Goal: Information Seeking & Learning: Learn about a topic

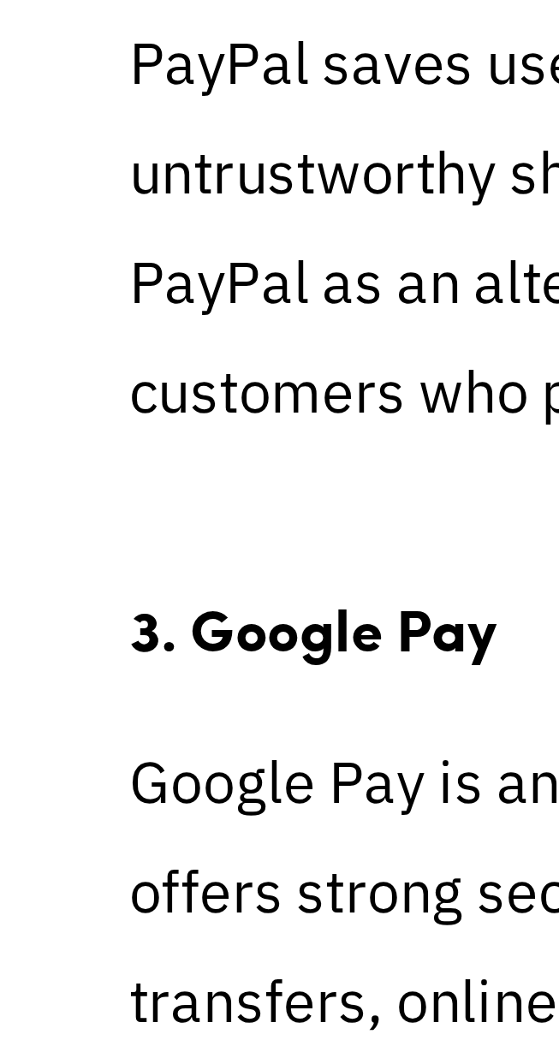
scroll to position [1872, 0]
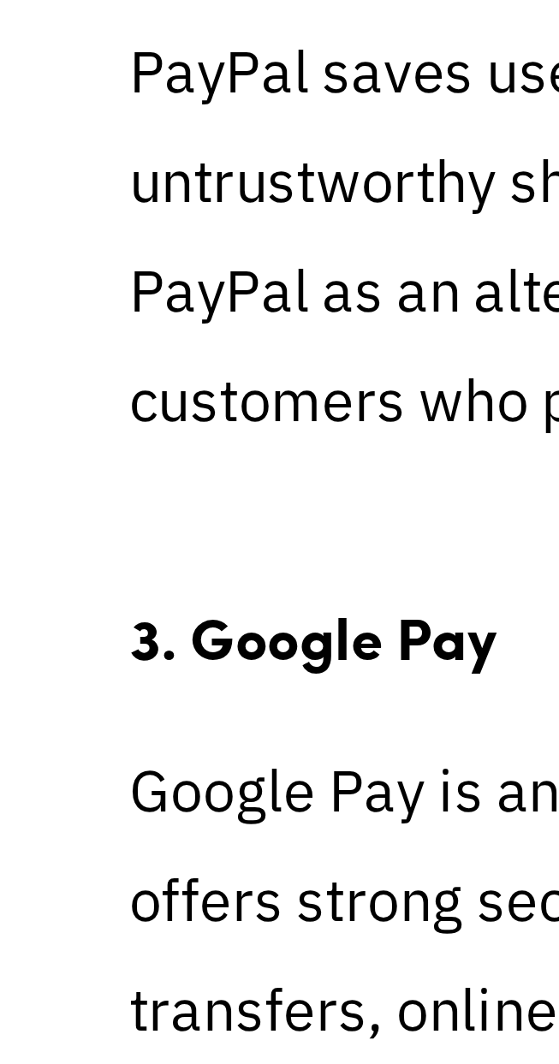
click at [122, 473] on strong "3. Google Pay" at bounding box center [83, 473] width 98 height 22
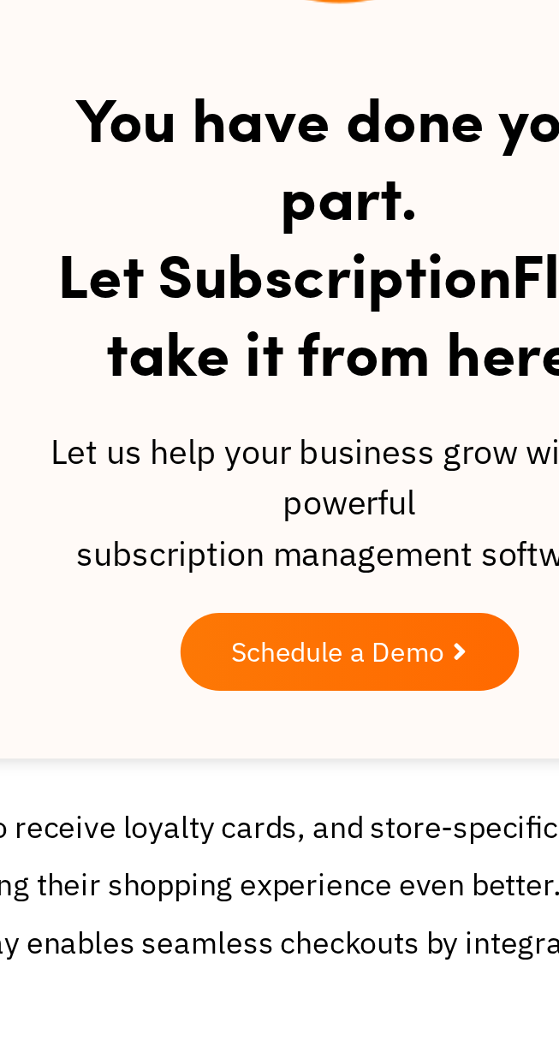
scroll to position [2142, 0]
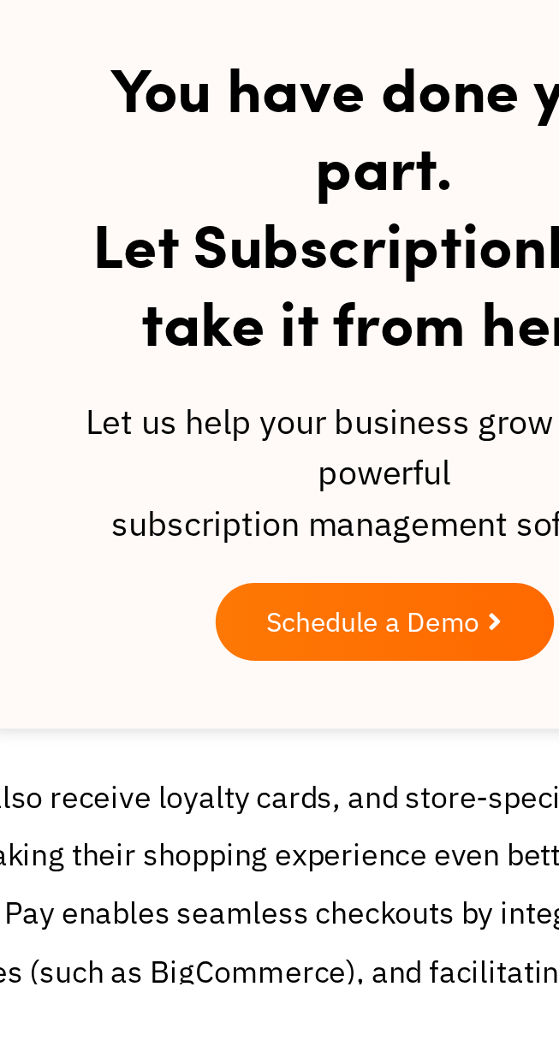
click at [284, 877] on span "Schedule a Demo" at bounding box center [274, 881] width 108 height 14
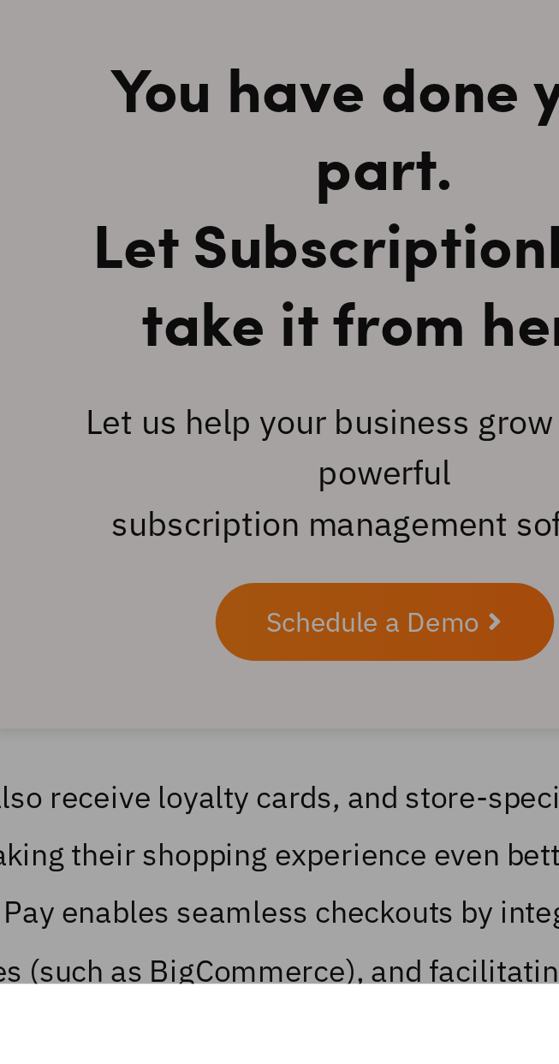
click at [307, 871] on div at bounding box center [279, 532] width 559 height 1064
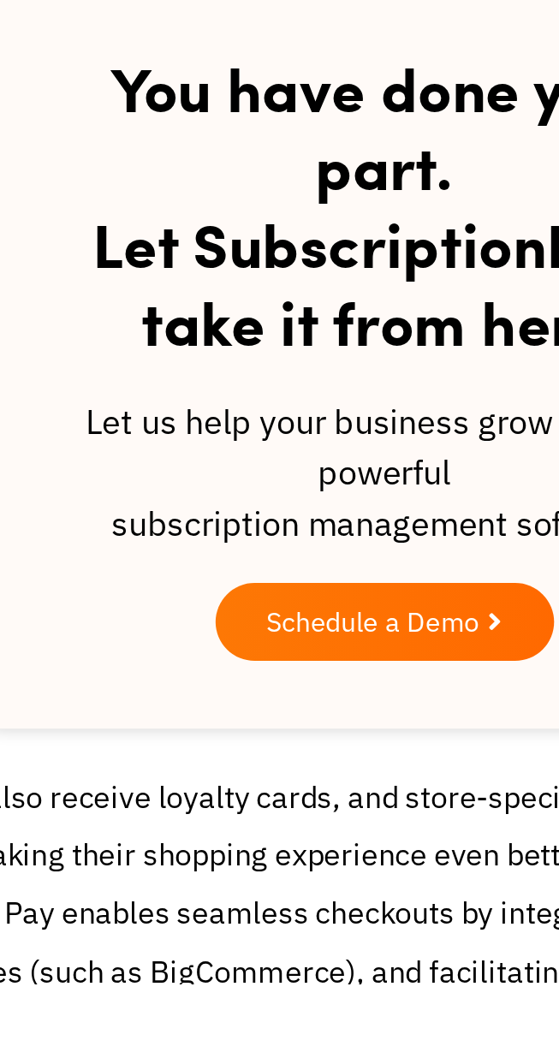
click at [316, 877] on span "Schedule a Demo" at bounding box center [274, 881] width 108 height 14
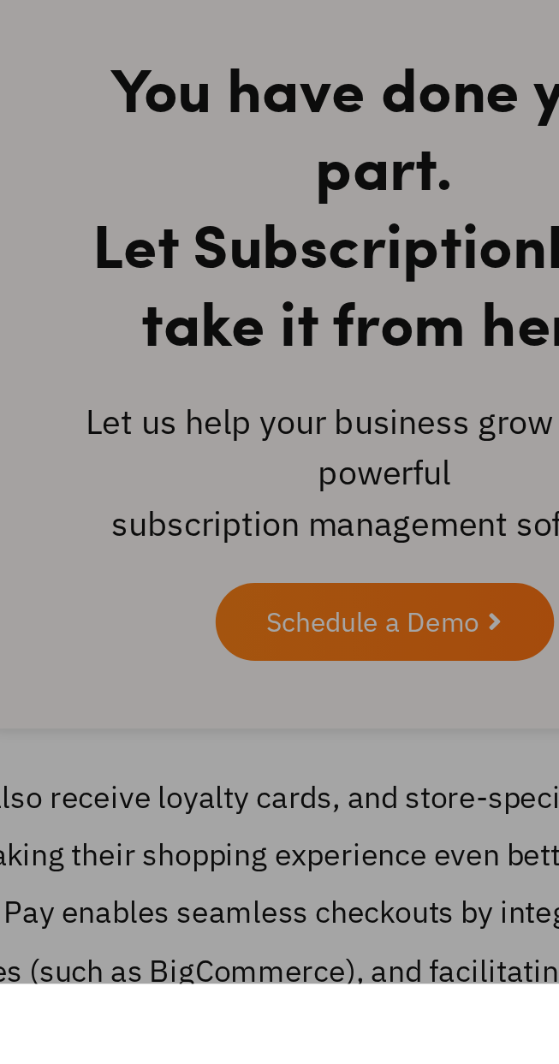
scroll to position [2165, 0]
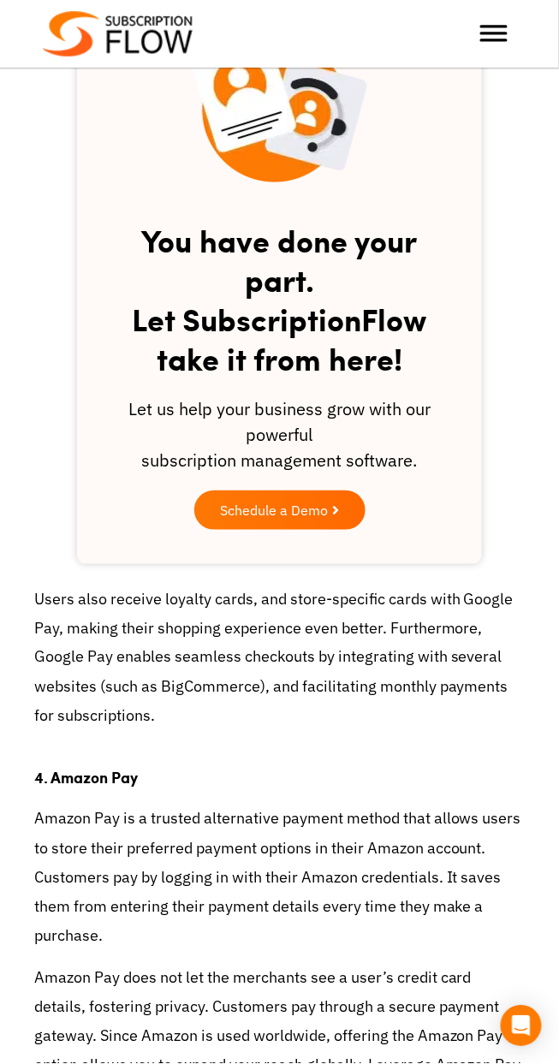
scroll to position [2531, 0]
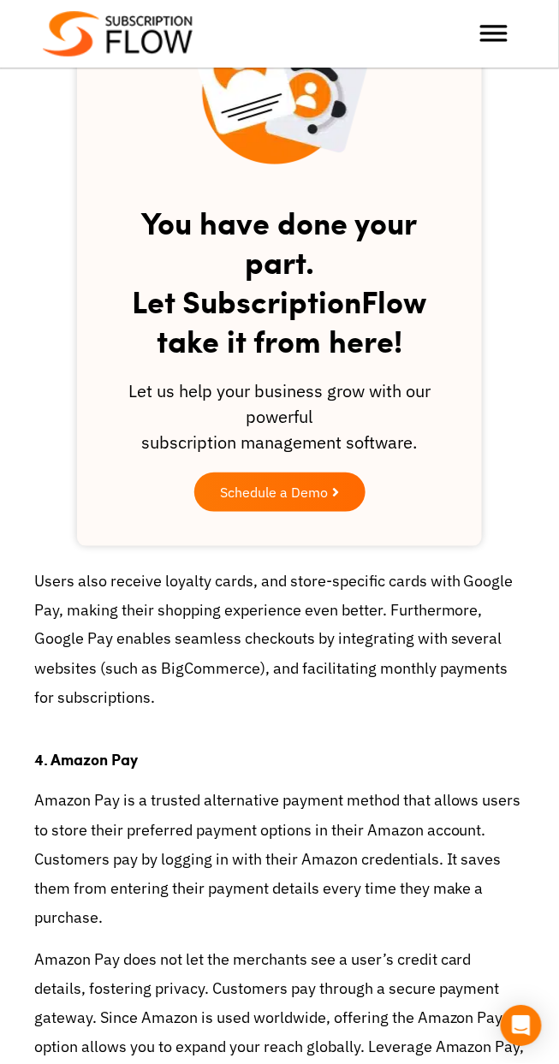
click at [315, 492] on span "Schedule a Demo" at bounding box center [274, 492] width 108 height 14
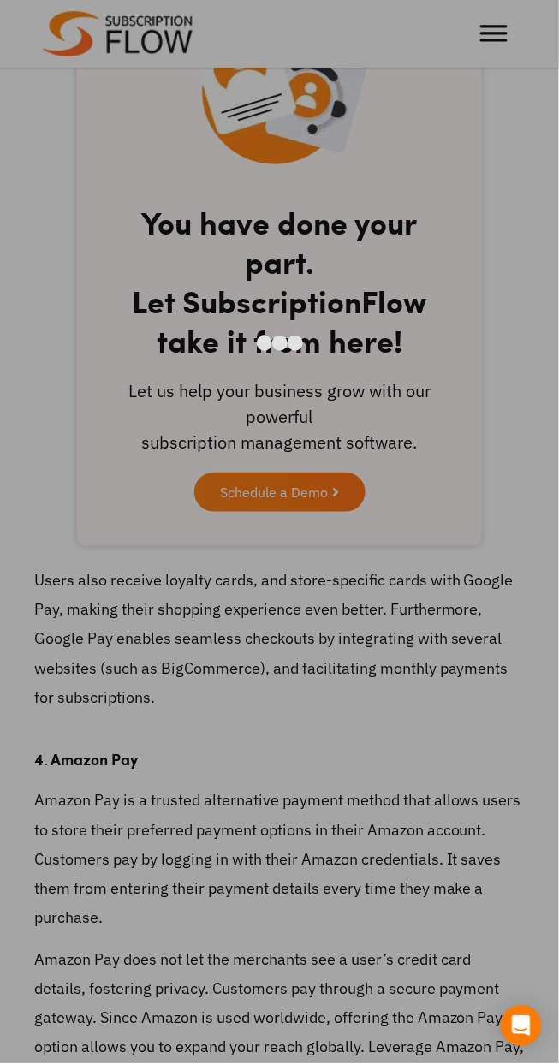
click at [519, 28] on div at bounding box center [279, 532] width 559 height 1064
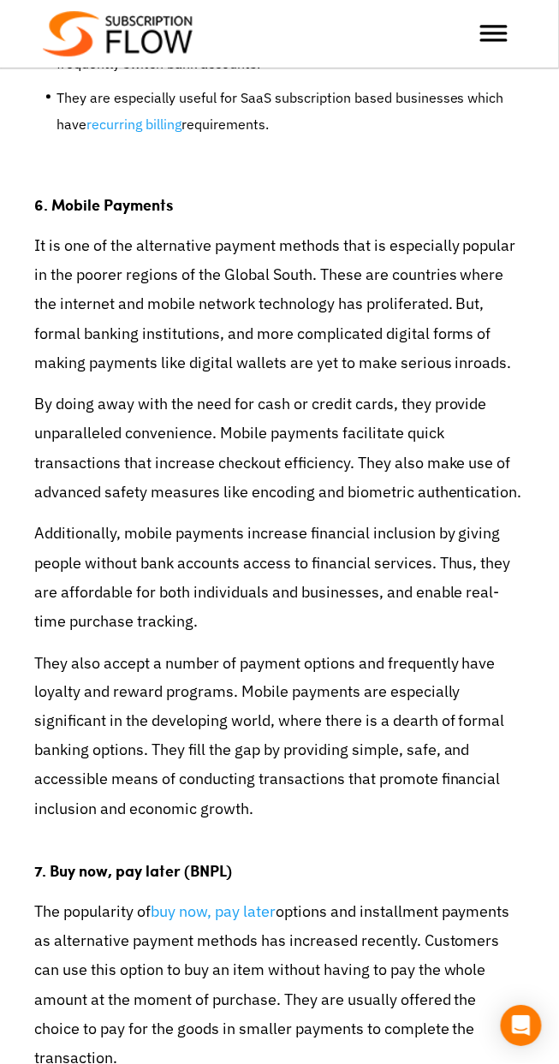
scroll to position [4292, 0]
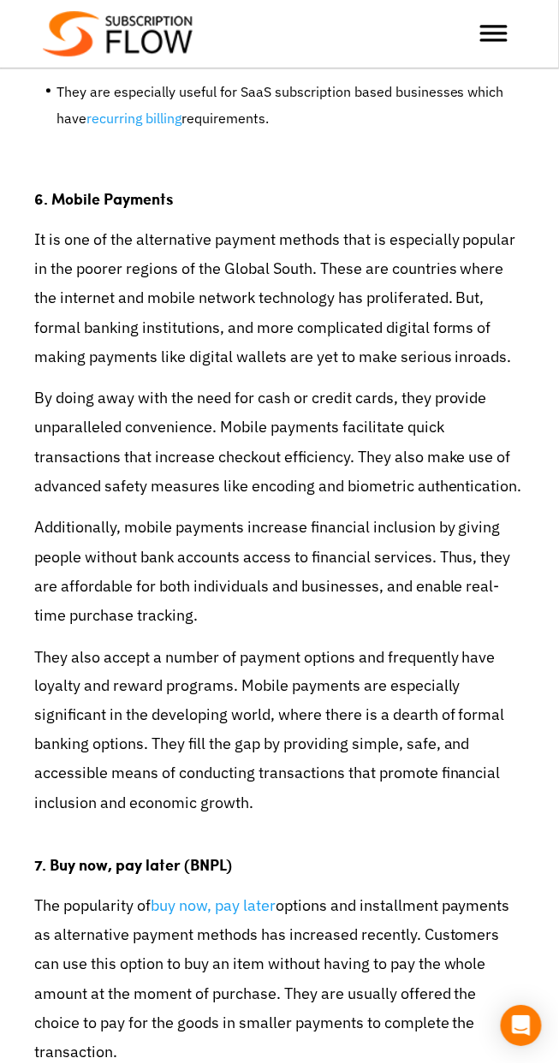
click at [170, 119] on link "recurring billing" at bounding box center [133, 118] width 95 height 17
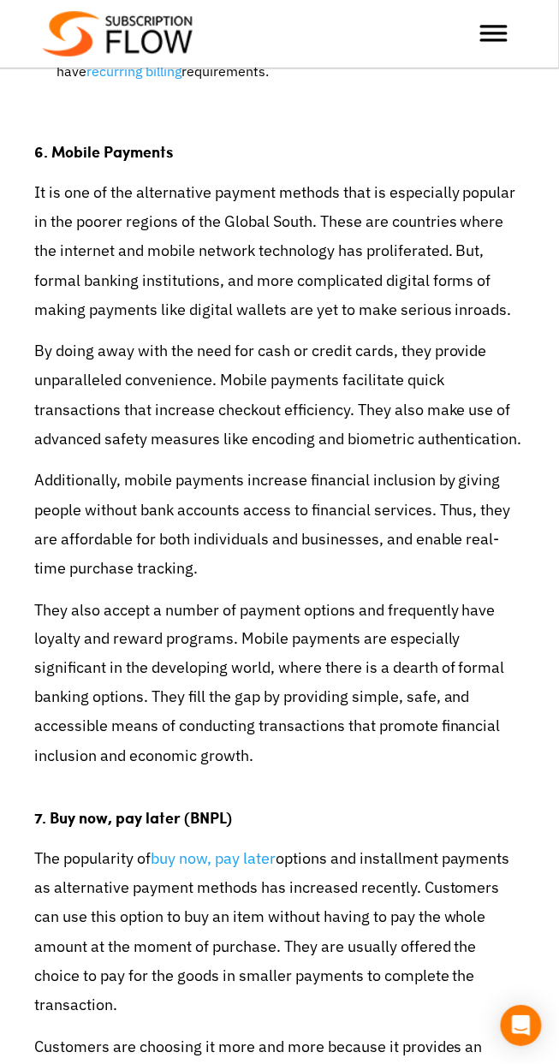
scroll to position [4372, 0]
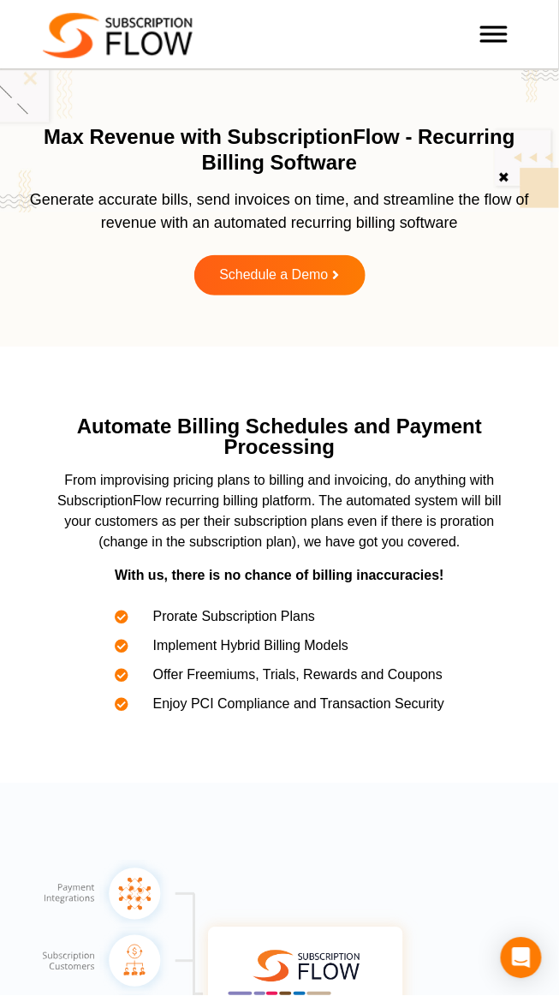
click at [496, 28] on span "Toggle Menu" at bounding box center [493, 27] width 27 height 3
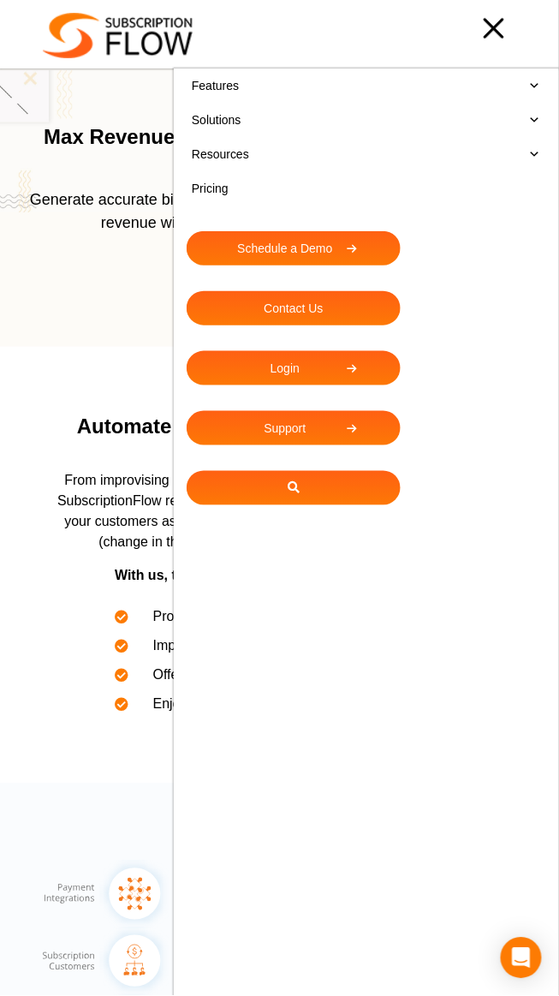
click at [525, 985] on ul "Features Subscription Management Subscription Handling Product, Plans & Pricing…" at bounding box center [366, 566] width 385 height 996
click at [535, 937] on ul "Features Subscription Management Subscription Handling Product, Plans & Pricing…" at bounding box center [366, 566] width 385 height 996
click at [521, 963] on icon "Open Intercom Messenger" at bounding box center [522, 958] width 18 height 21
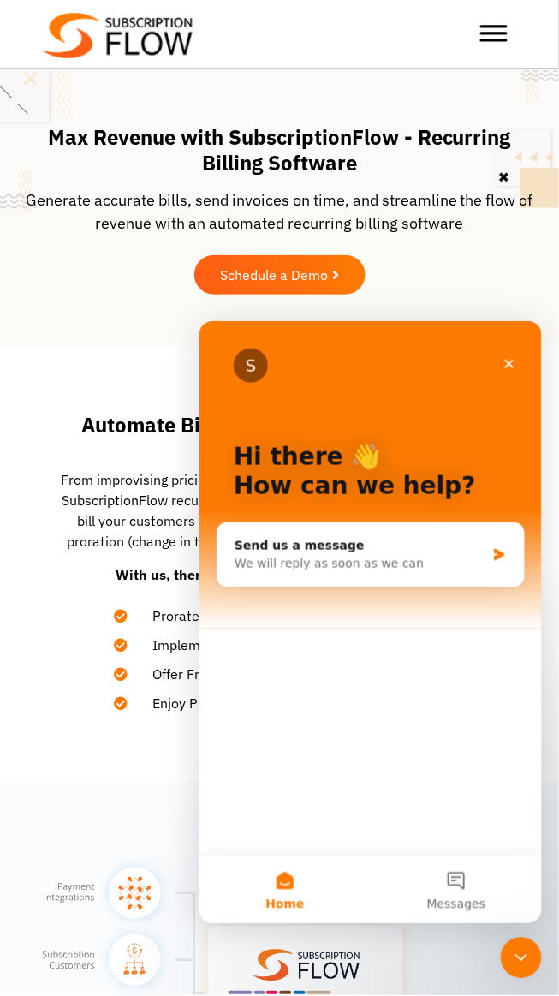
click at [515, 29] on div at bounding box center [462, 33] width 108 height 34
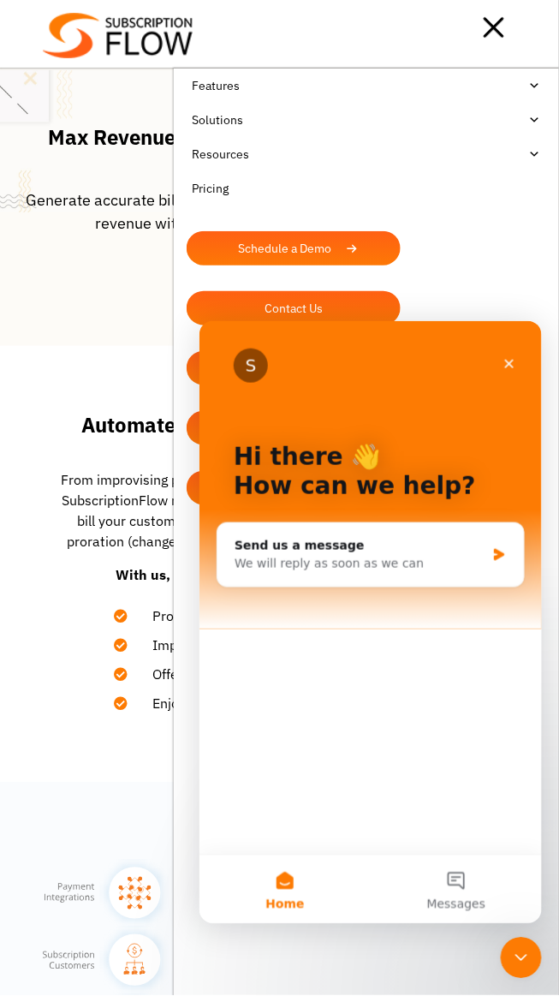
click at [425, 253] on ul "Features Subscription Management Subscription Handling Product, Plans & Pricing…" at bounding box center [366, 566] width 385 height 996
click at [516, 15] on div at bounding box center [355, 27] width 324 height 34
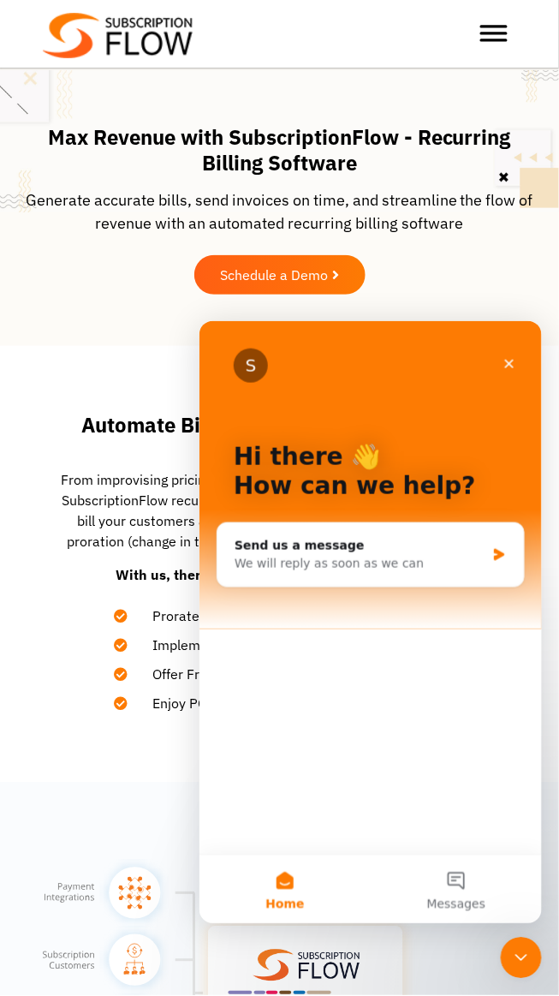
click at [507, 372] on div "Close" at bounding box center [508, 363] width 31 height 31
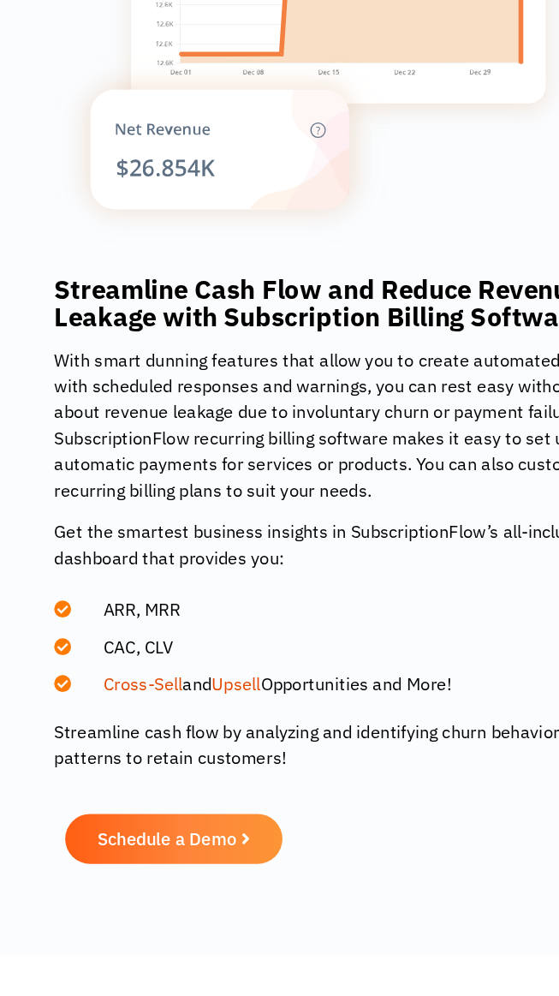
scroll to position [2071, 0]
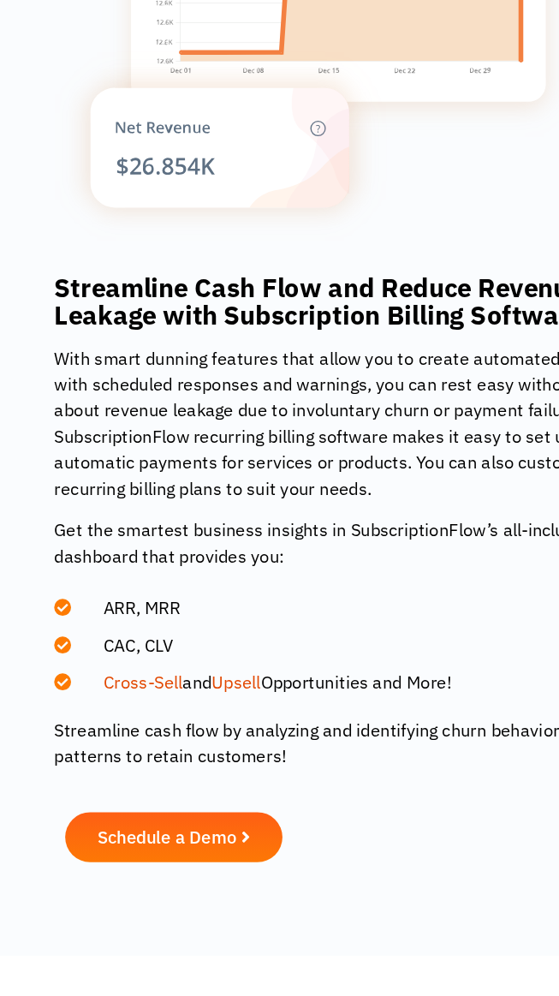
click at [147, 900] on span "Schedule a Demo" at bounding box center [132, 903] width 110 height 14
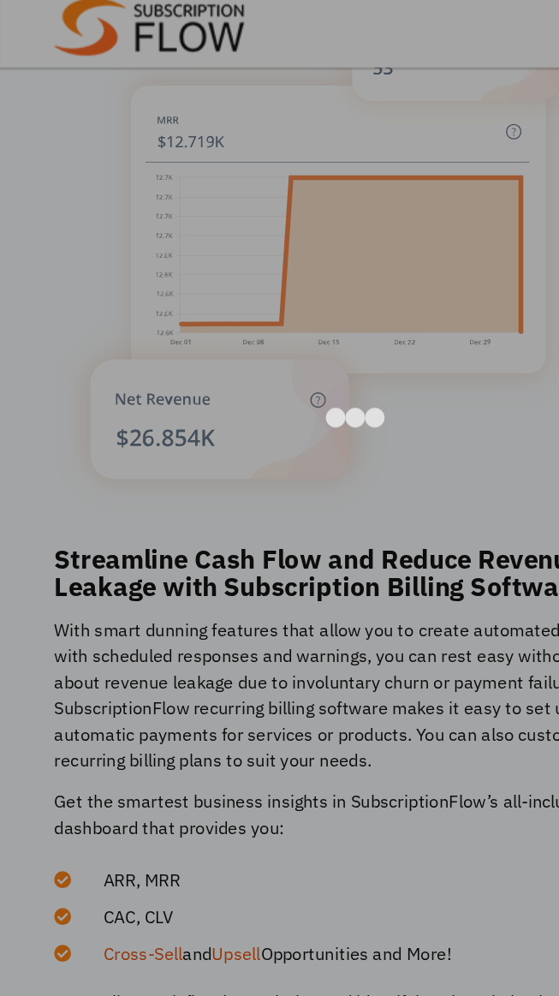
scroll to position [2086, 0]
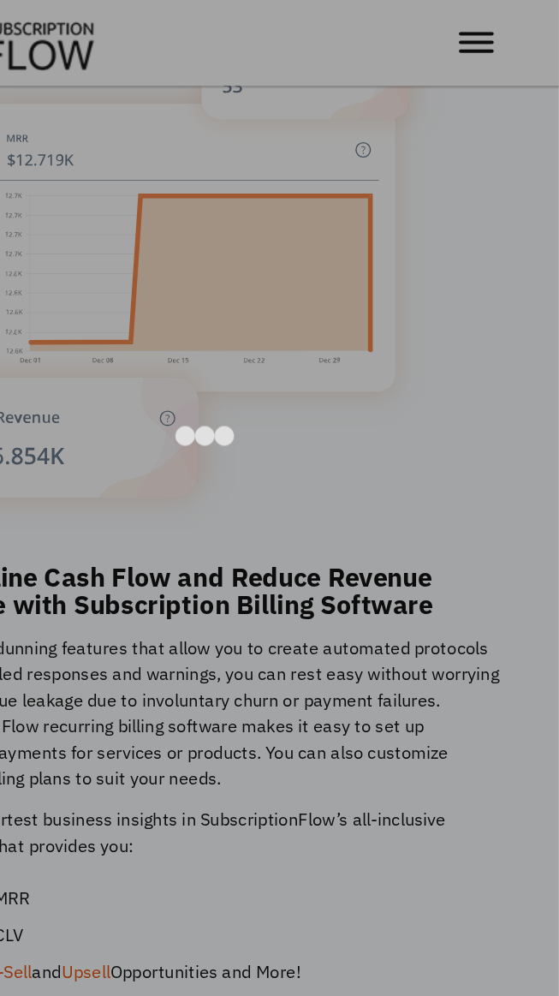
click at [502, 29] on div at bounding box center [279, 498] width 559 height 996
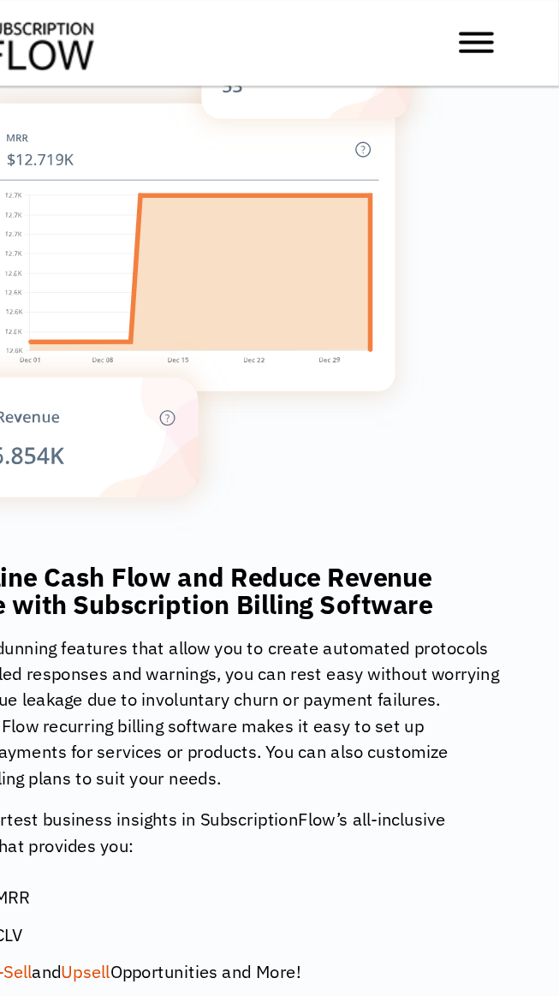
click at [491, 28] on span "Toggle Menu" at bounding box center [493, 27] width 27 height 3
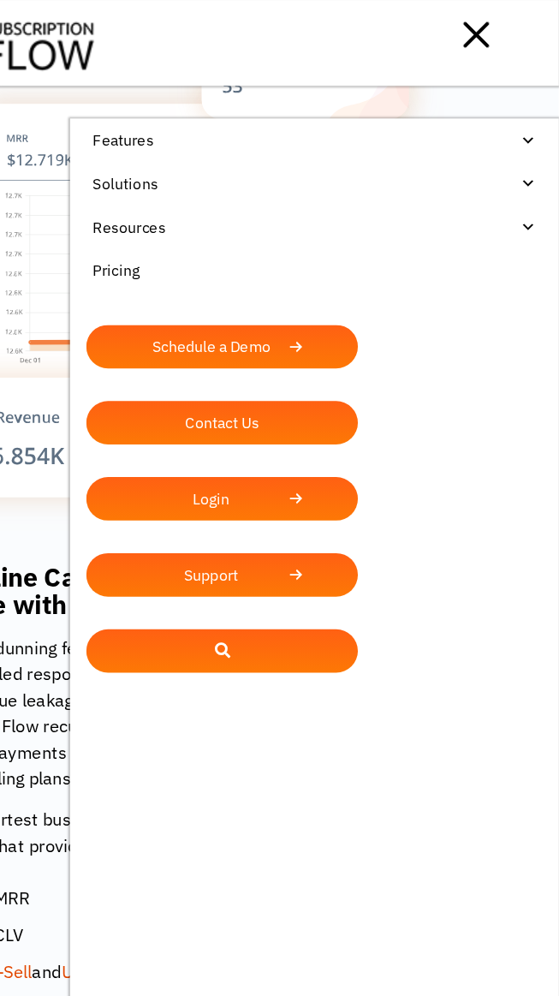
click at [345, 508] on link at bounding box center [294, 513] width 214 height 34
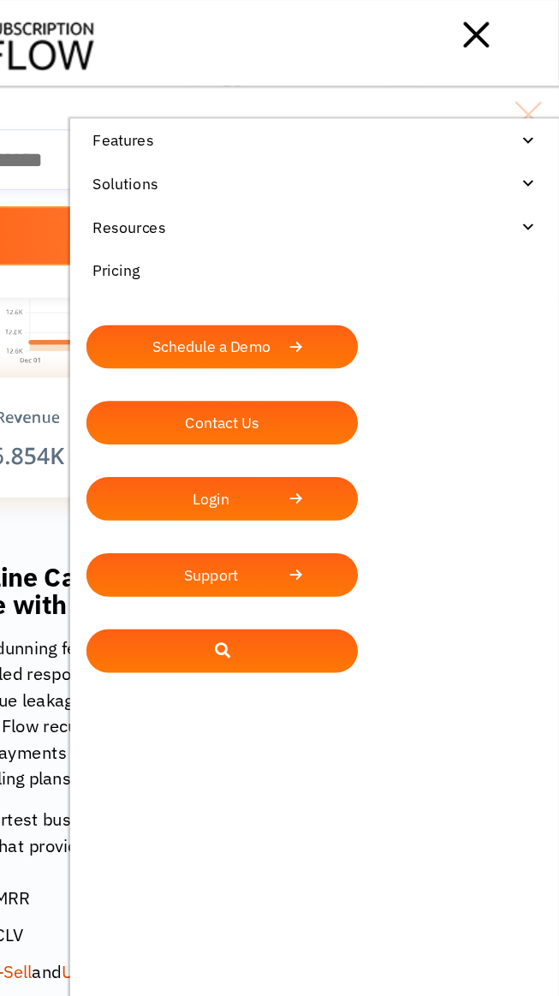
click at [510, 24] on div at bounding box center [355, 27] width 324 height 34
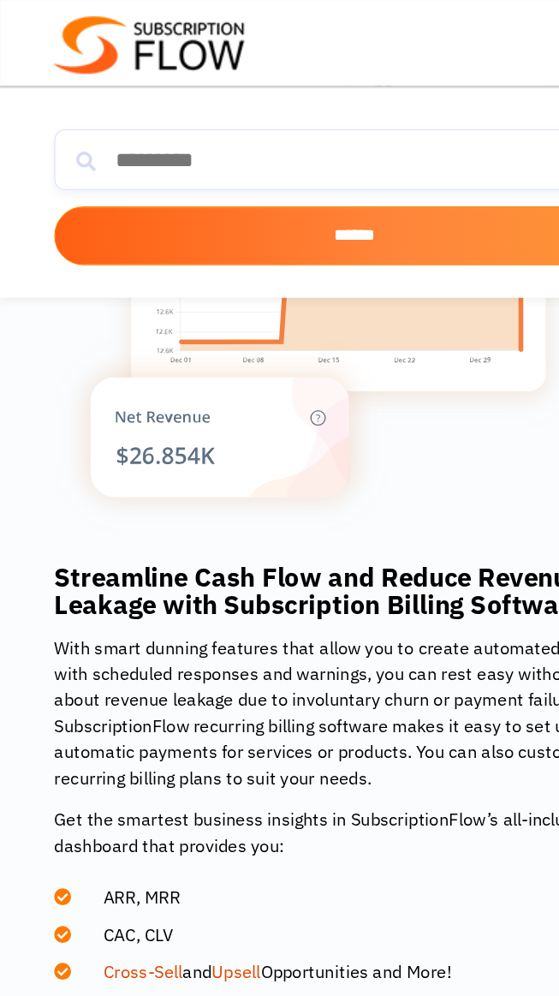
click at [346, 169] on input "******" at bounding box center [279, 186] width 473 height 46
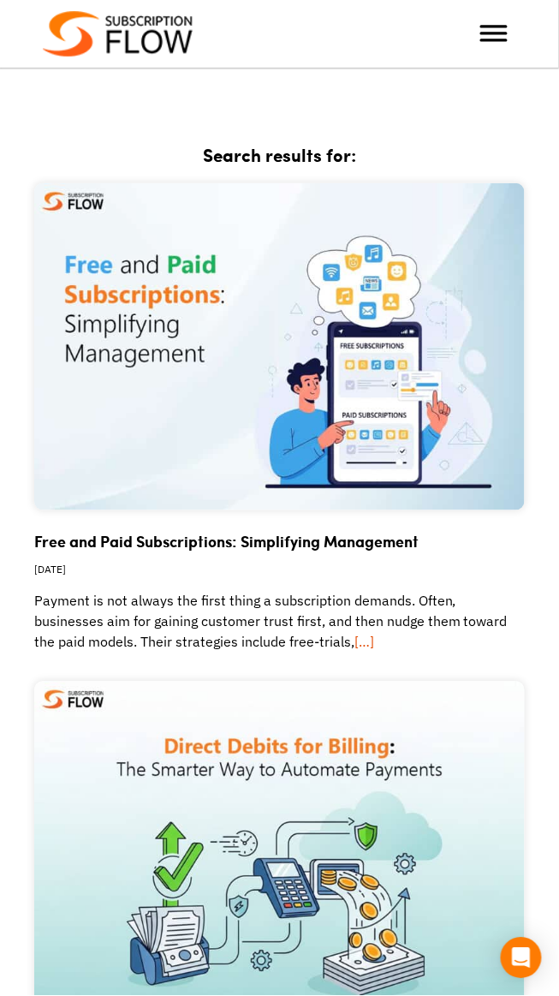
click at [170, 331] on img at bounding box center [279, 346] width 491 height 327
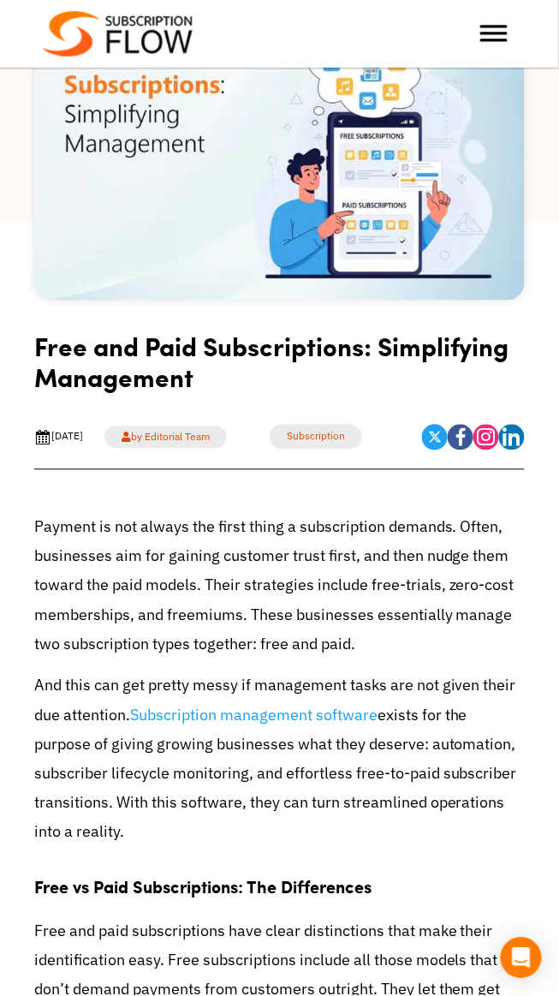
click at [339, 706] on link "Subscription management software" at bounding box center [253, 715] width 247 height 20
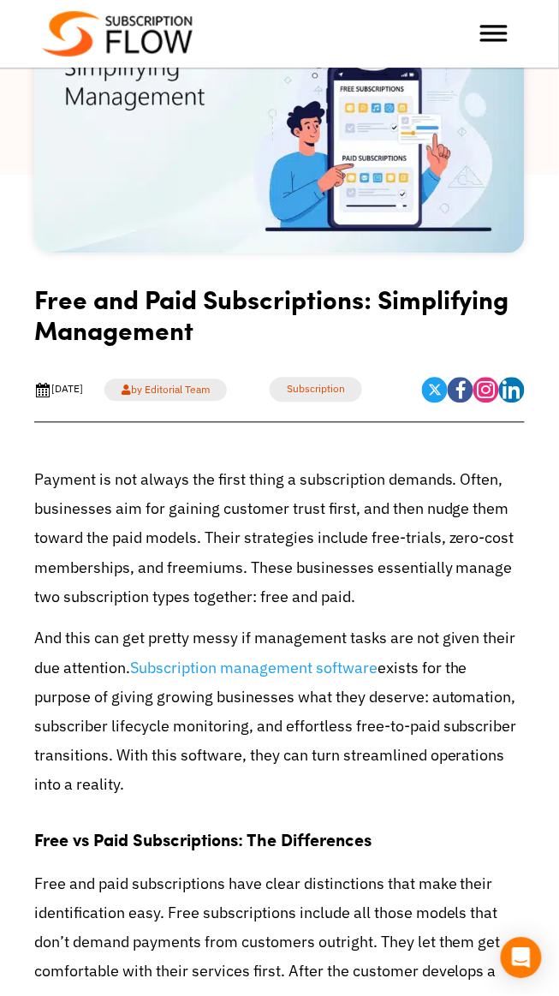
scroll to position [271, 0]
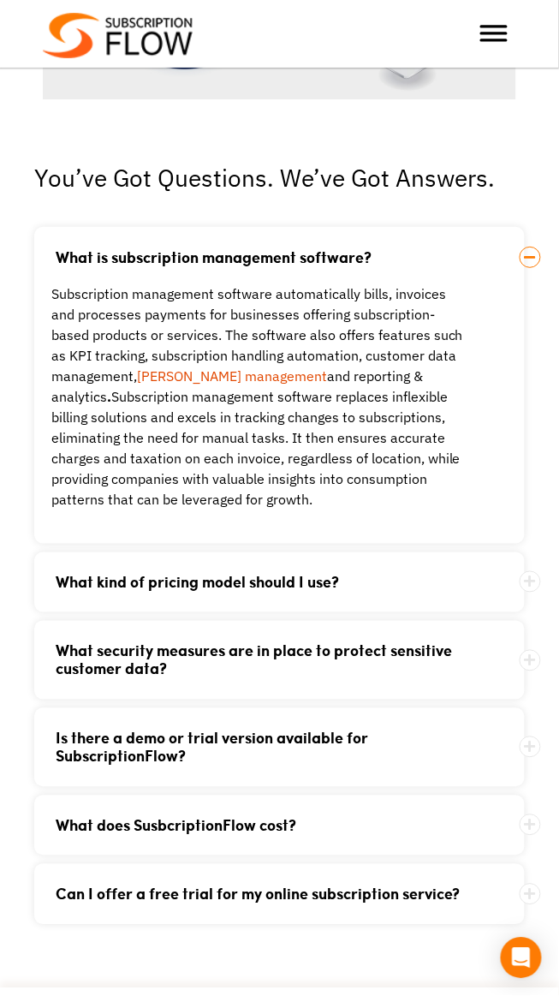
scroll to position [4449, 0]
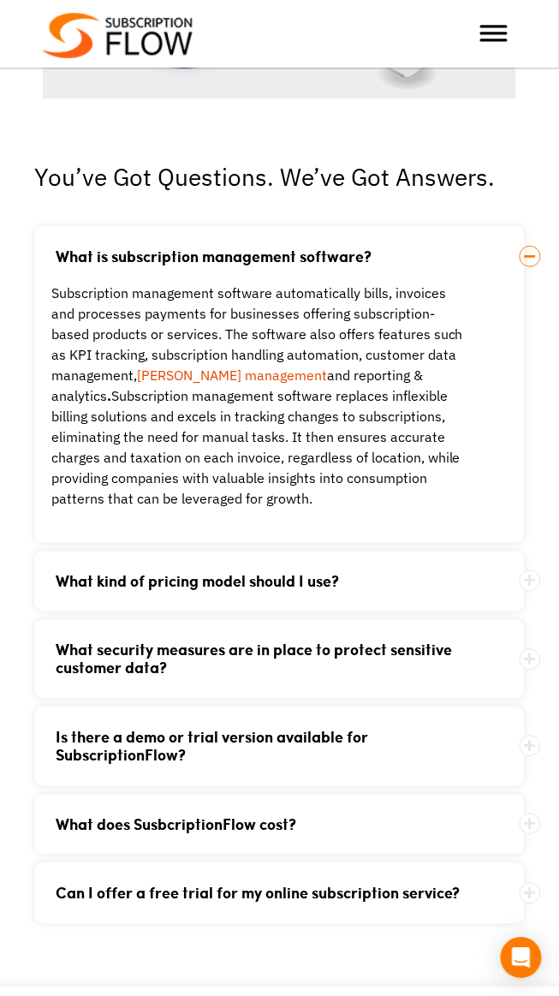
click at [531, 259] on icon at bounding box center [530, 256] width 21 height 21
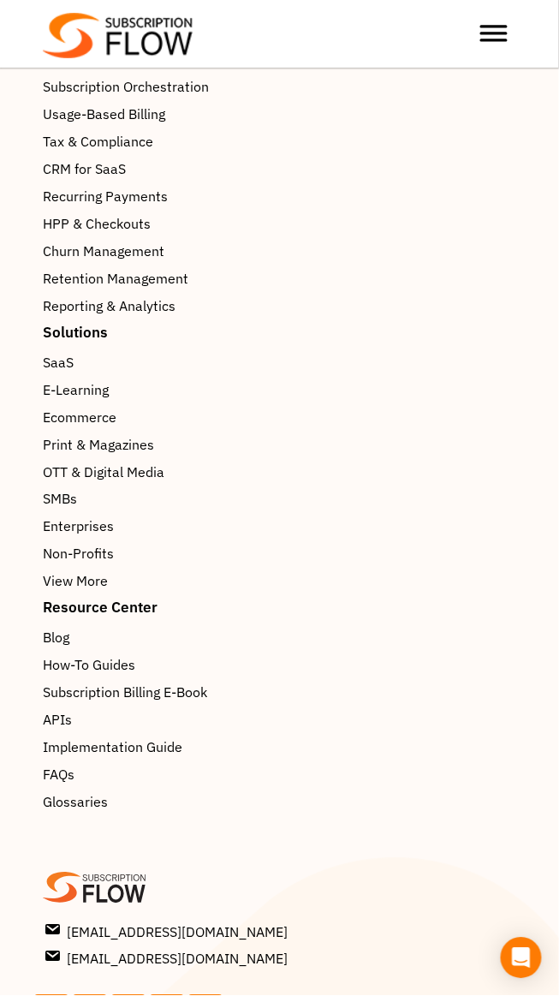
scroll to position [6372, 0]
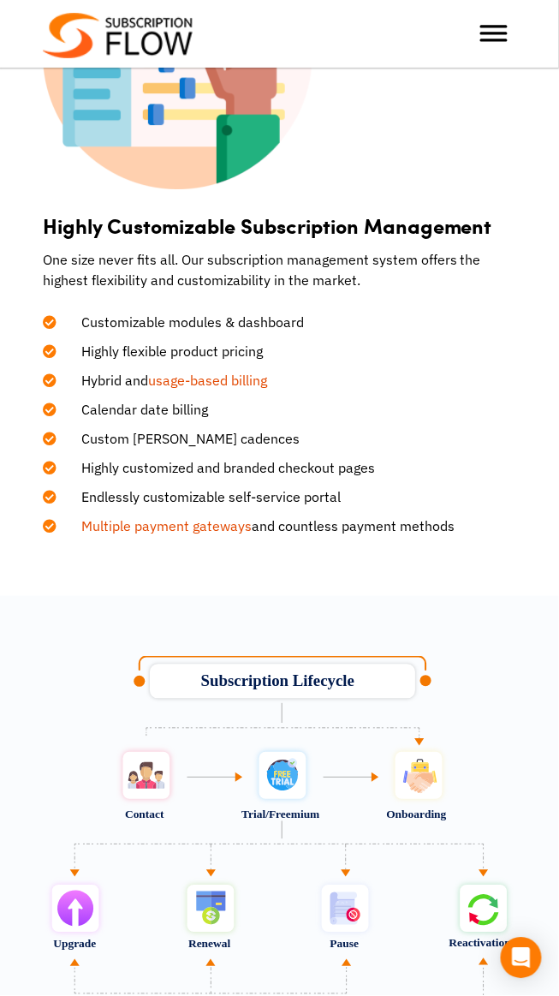
scroll to position [2494, 0]
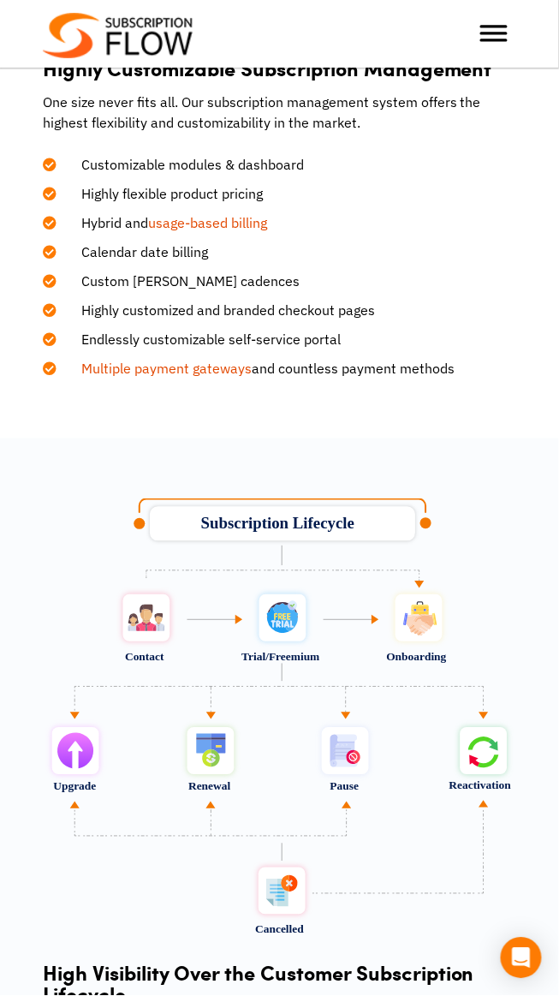
click at [204, 364] on link "Multiple payment gateways" at bounding box center [166, 368] width 170 height 17
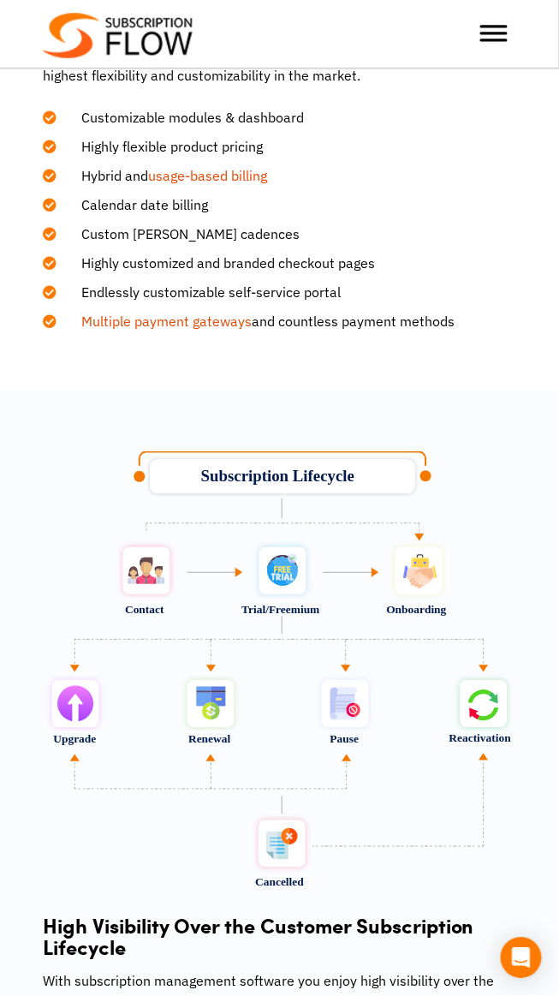
scroll to position [2732, 0]
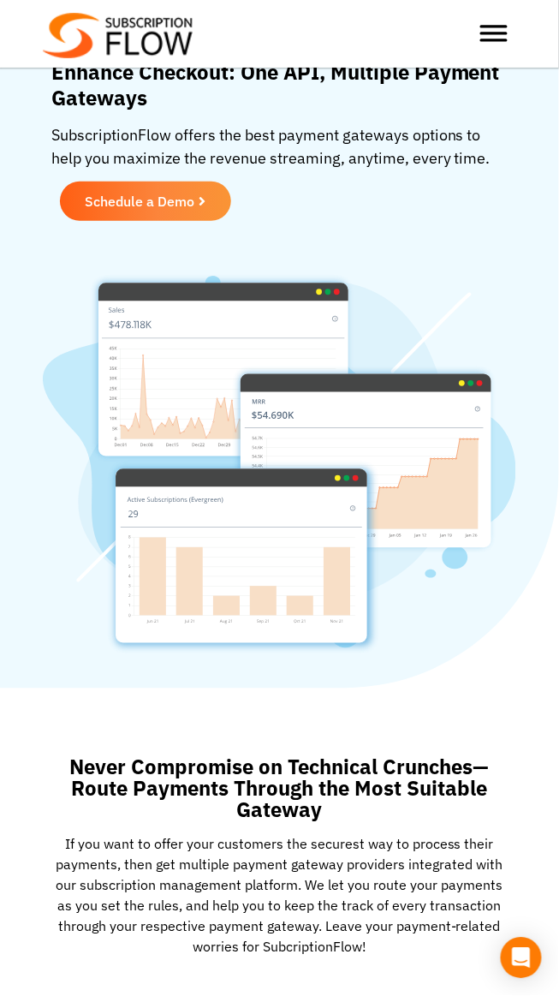
scroll to position [3, 0]
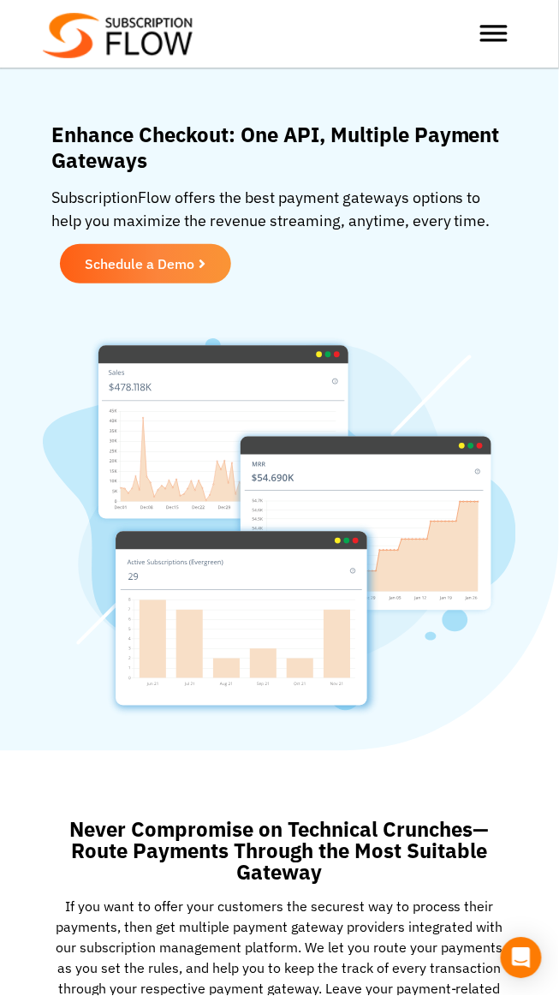
click at [513, 39] on div at bounding box center [462, 33] width 108 height 34
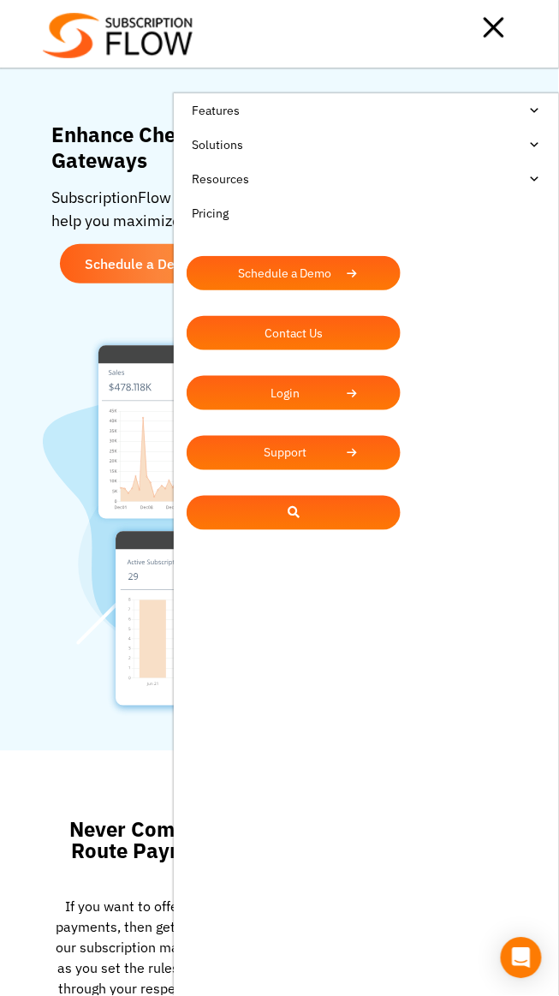
click at [193, 45] on div at bounding box center [355, 27] width 324 height 34
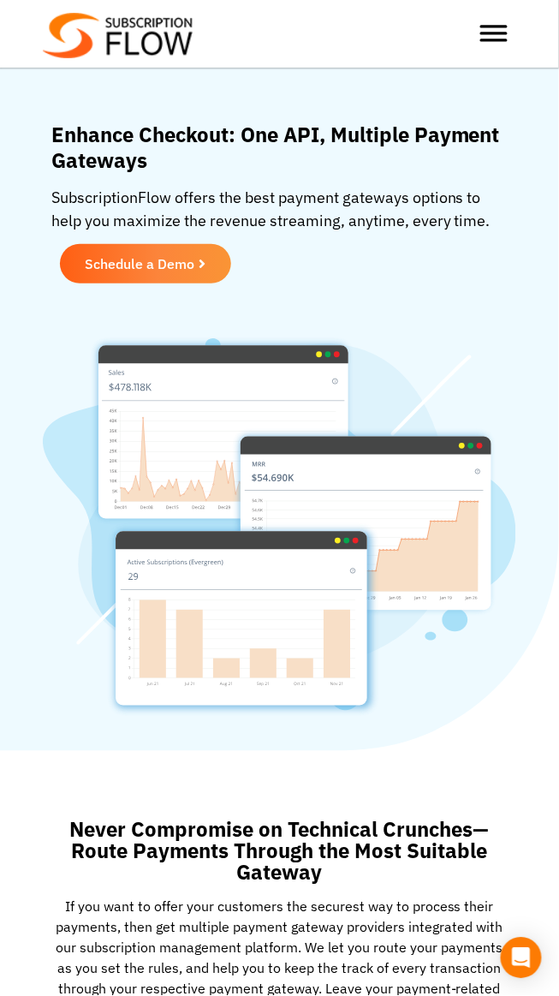
click at [502, 27] on span "Toggle Menu" at bounding box center [493, 27] width 27 height 3
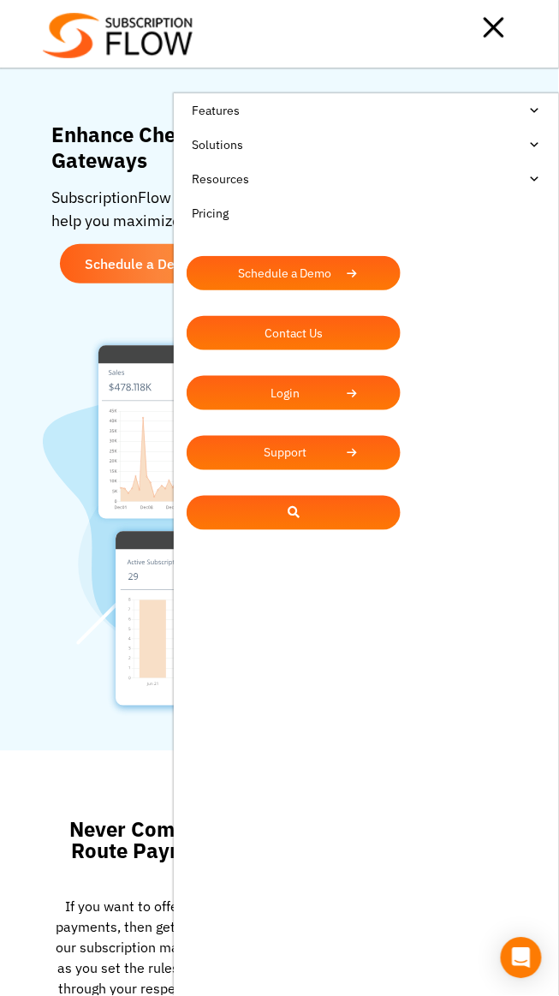
click at [193, 45] on div at bounding box center [355, 27] width 324 height 34
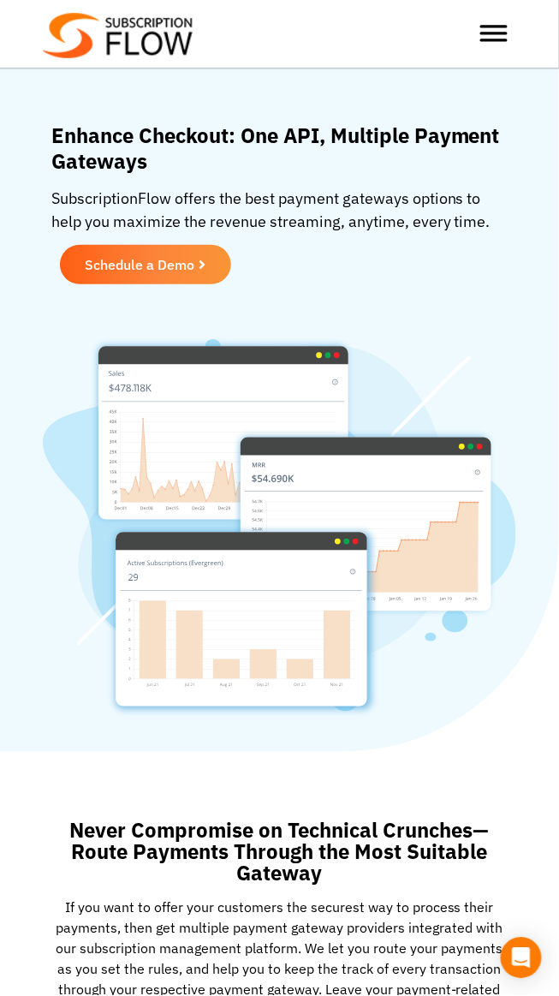
scroll to position [0, 0]
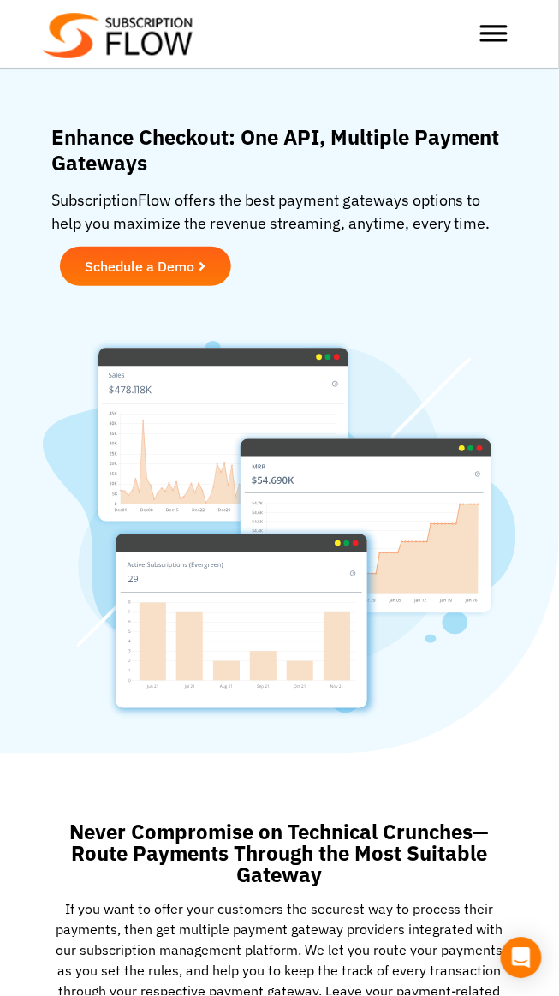
click at [183, 264] on span "Schedule a Demo" at bounding box center [141, 266] width 110 height 14
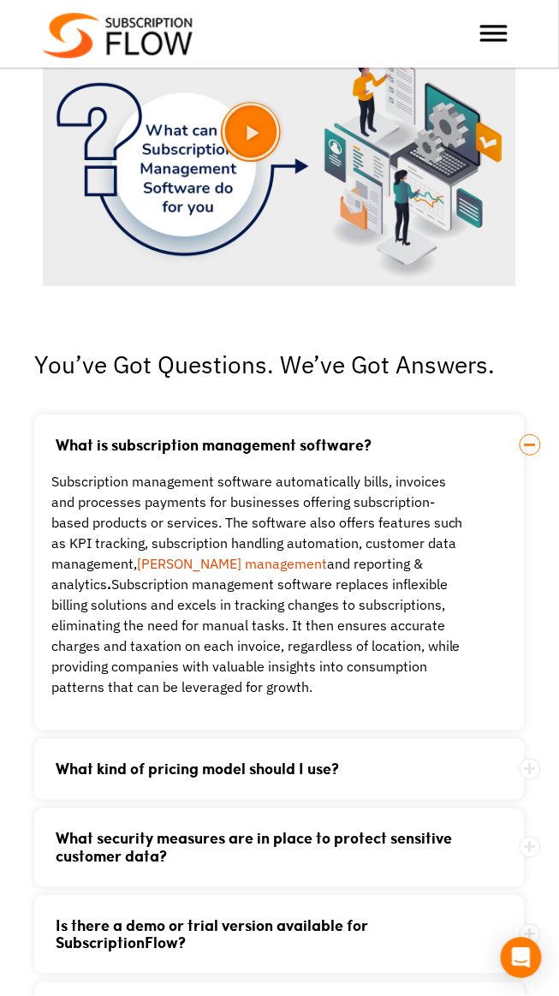
scroll to position [4270, 0]
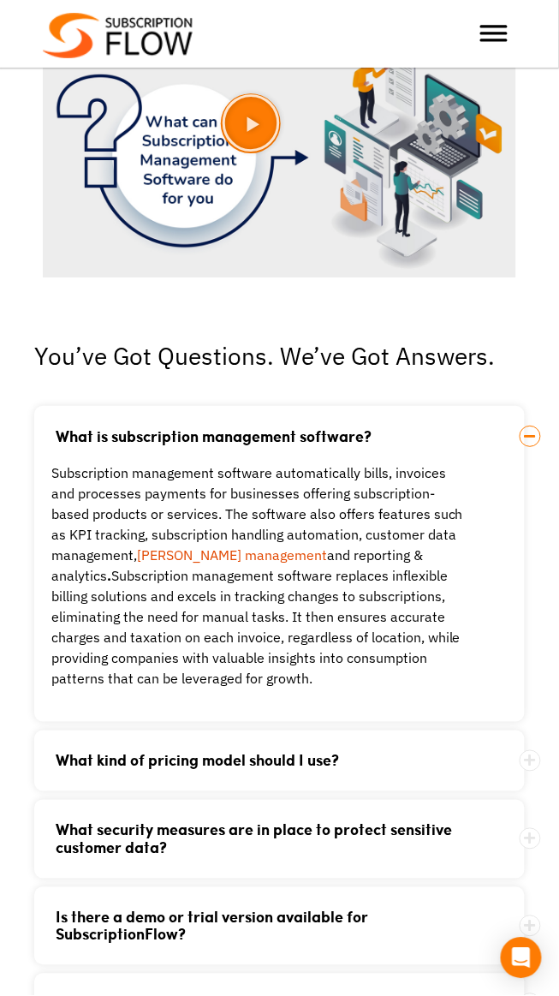
click at [225, 561] on link "dunning management" at bounding box center [232, 554] width 190 height 17
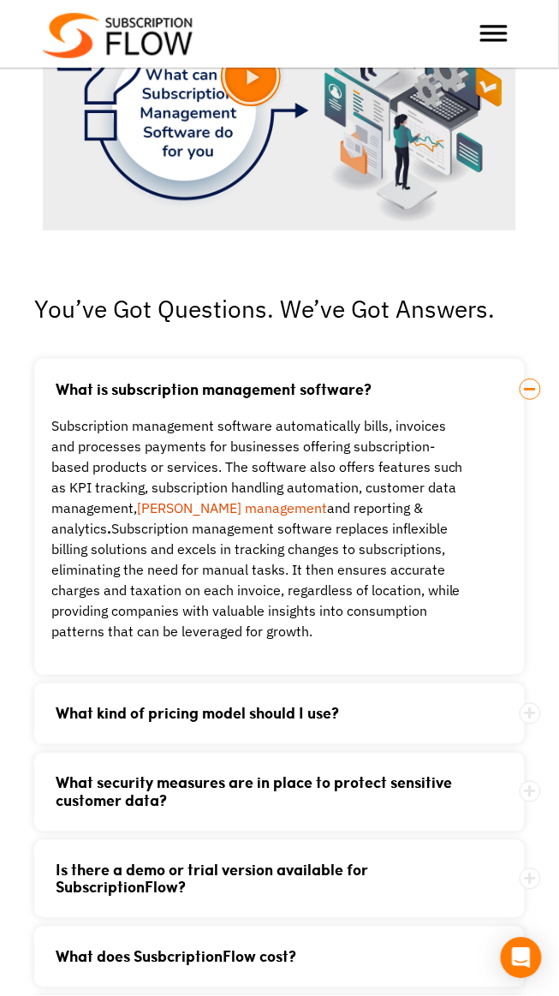
scroll to position [4351, 0]
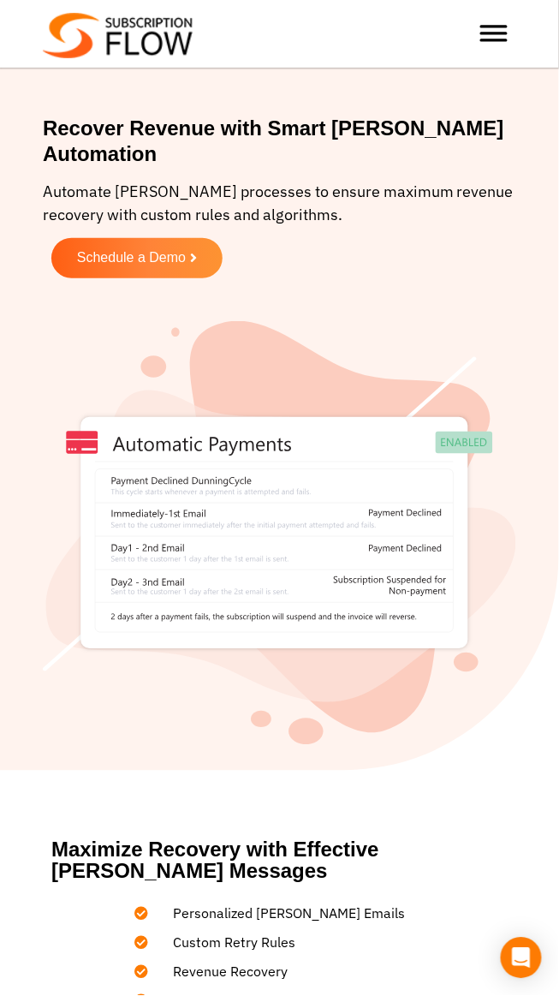
click at [501, 298] on div "Request a free Trial Schedule a Demo" at bounding box center [279, 279] width 473 height 83
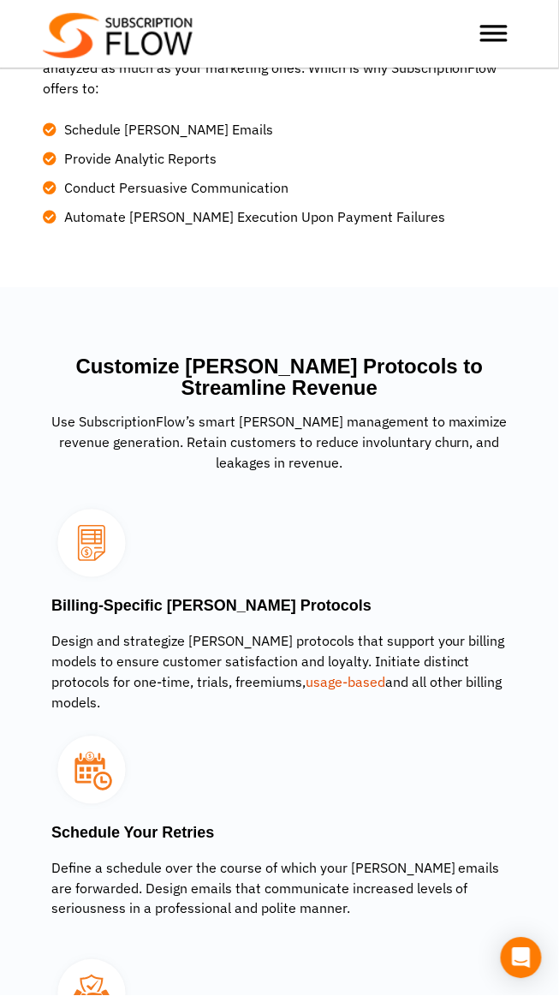
scroll to position [2270, 0]
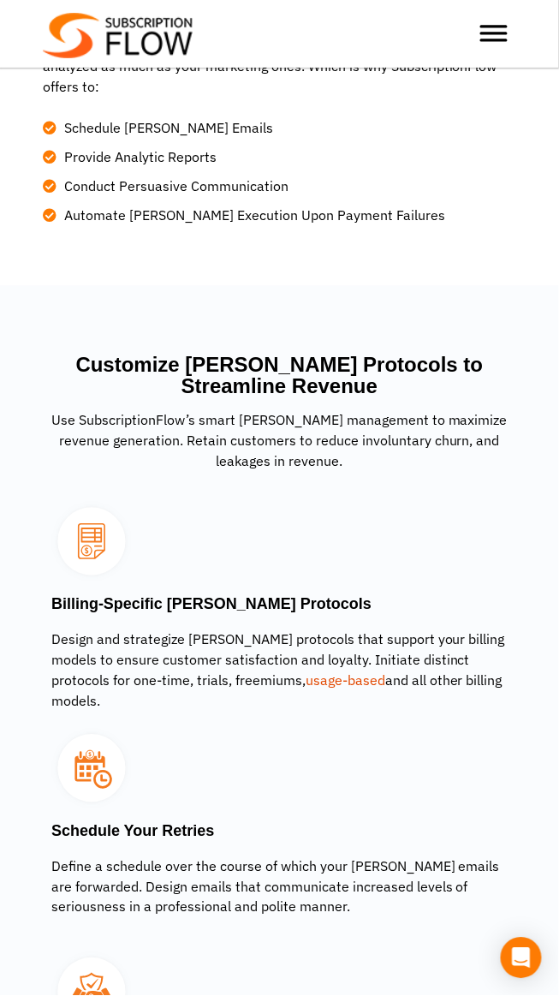
click at [306, 671] on link "usage-based" at bounding box center [346, 679] width 80 height 17
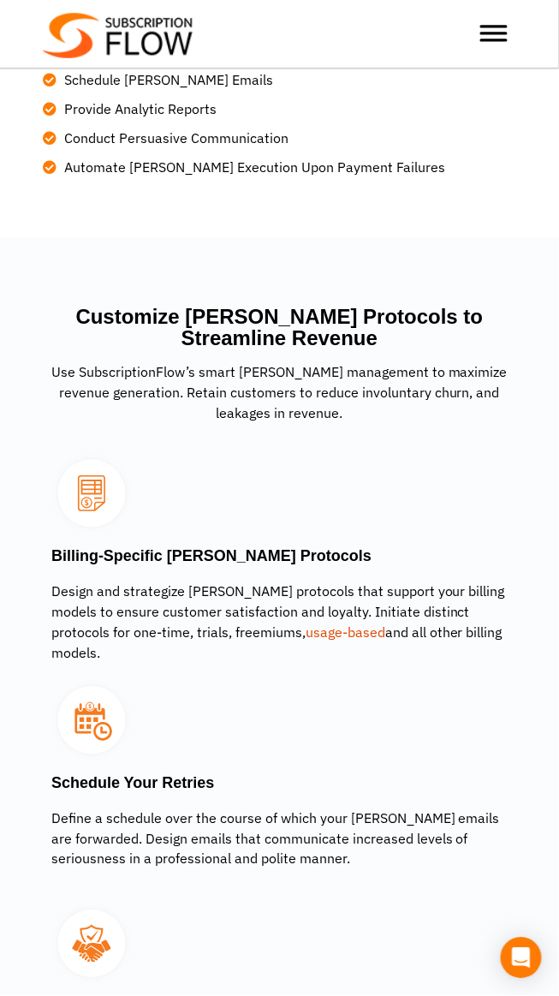
scroll to position [2352, 0]
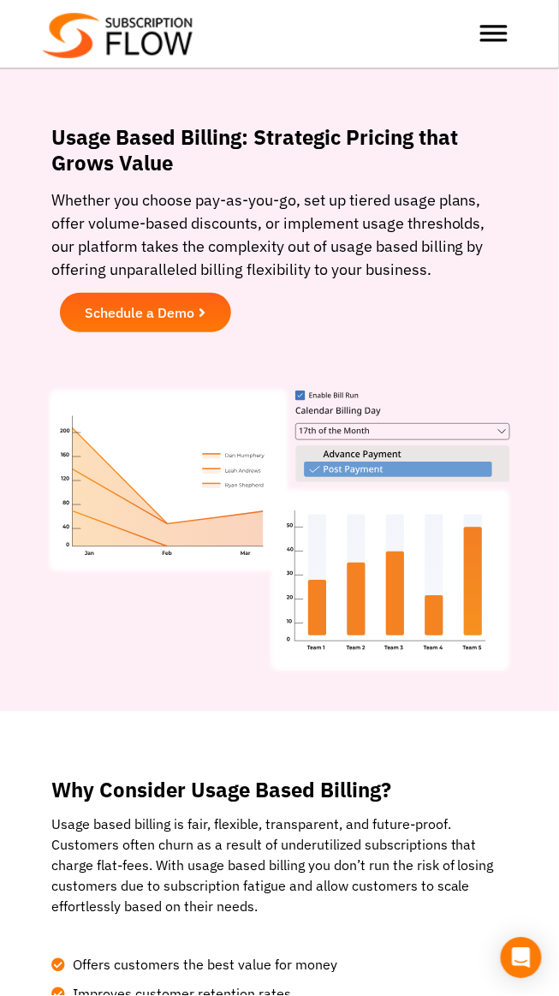
click at [140, 328] on link "Schedule a Demo" at bounding box center [145, 312] width 171 height 39
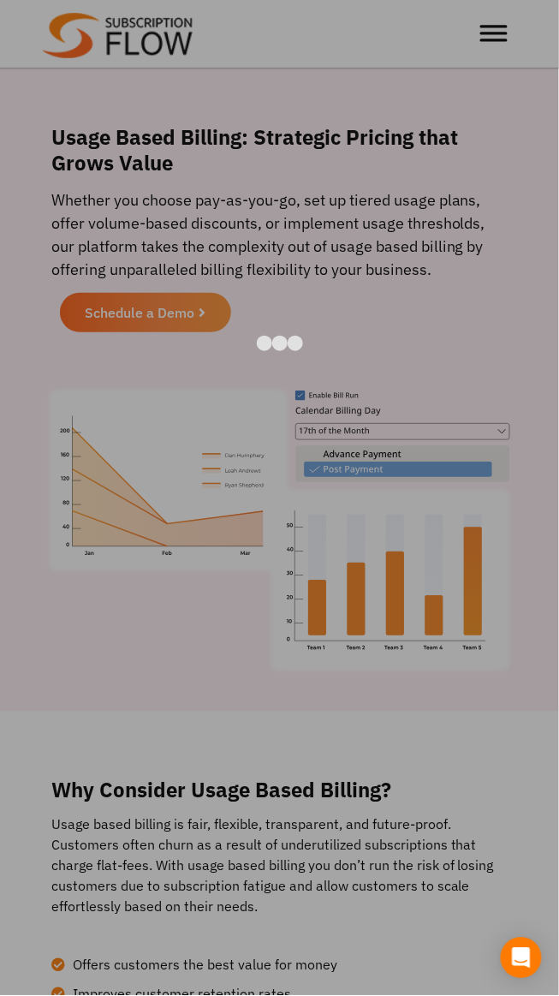
click at [473, 665] on div at bounding box center [279, 498] width 559 height 996
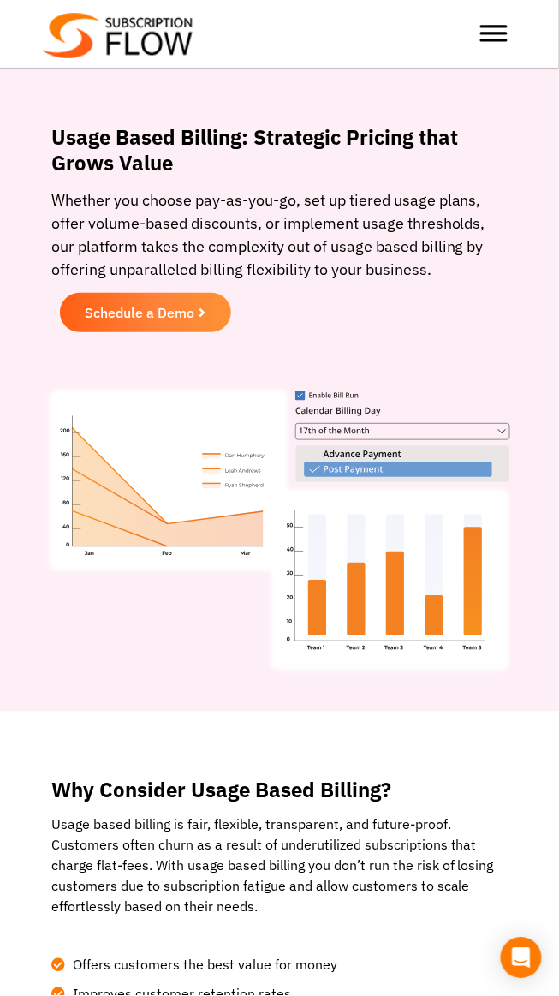
click at [513, 33] on div at bounding box center [462, 33] width 108 height 34
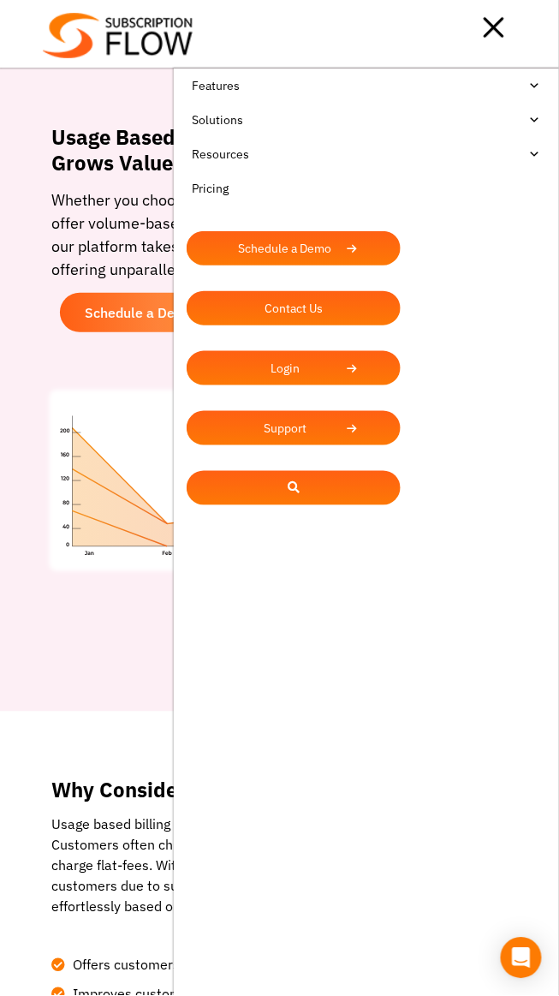
click at [193, 45] on div at bounding box center [355, 27] width 324 height 34
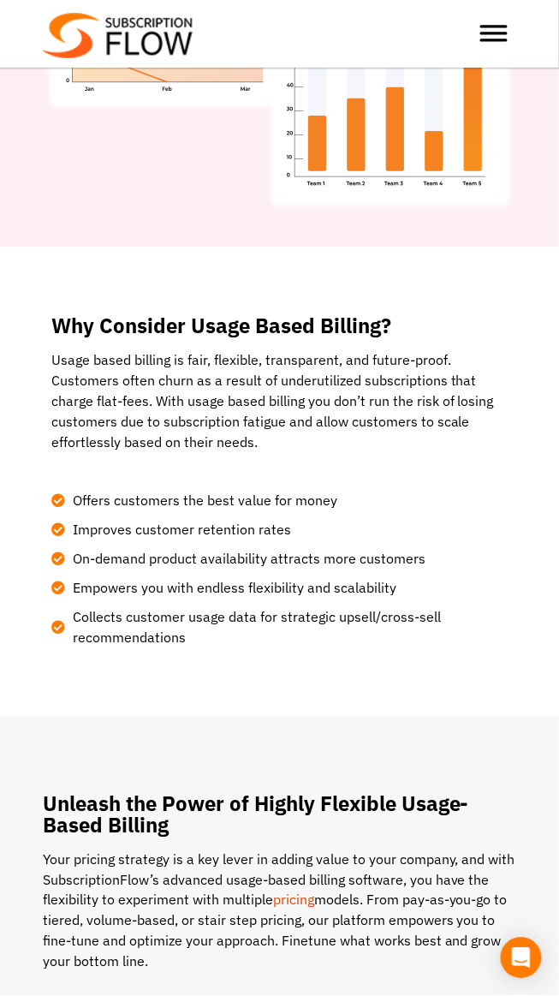
scroll to position [467, 0]
